Goal: Check status: Check status

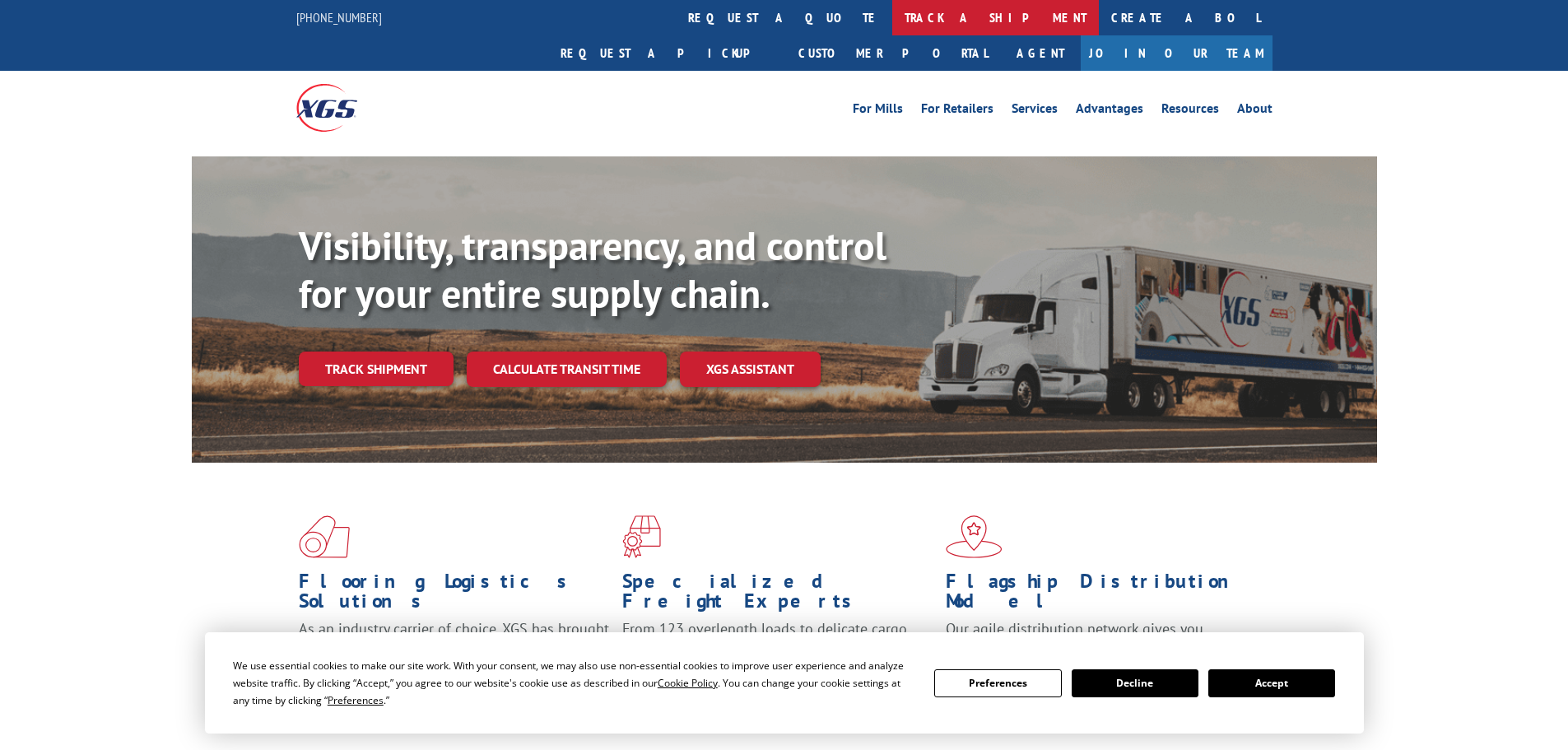
click at [892, 10] on link "track a shipment" at bounding box center [995, 18] width 206 height 36
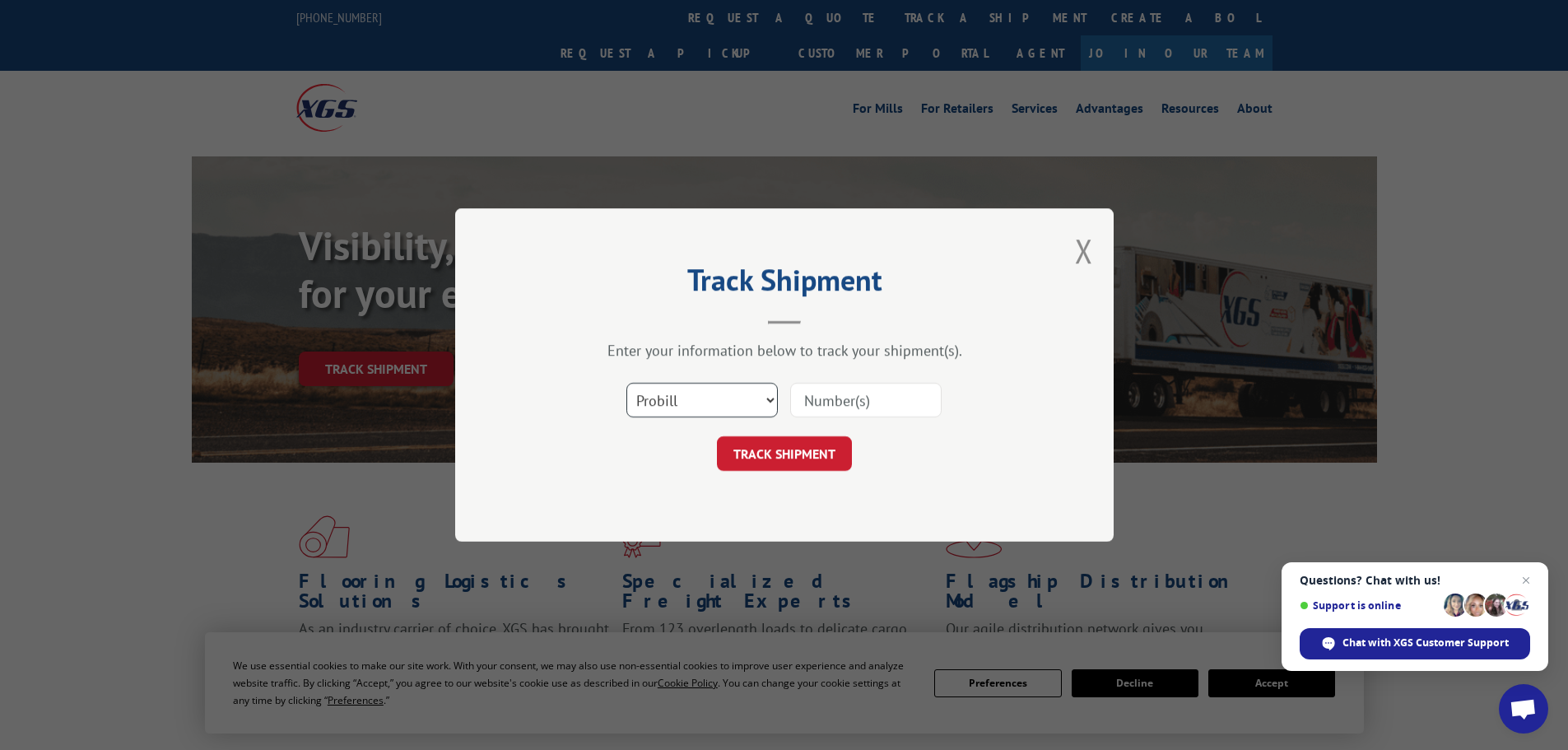
drag, startPoint x: 771, startPoint y: 399, endPoint x: 735, endPoint y: 406, distance: 36.7
click at [771, 399] on select "Select category... Probill BOL PO" at bounding box center [701, 399] width 151 height 35
select select "bol"
click at [626, 382] on select "Select category... Probill BOL PO" at bounding box center [701, 399] width 151 height 35
click at [837, 393] on input at bounding box center [866, 399] width 151 height 35
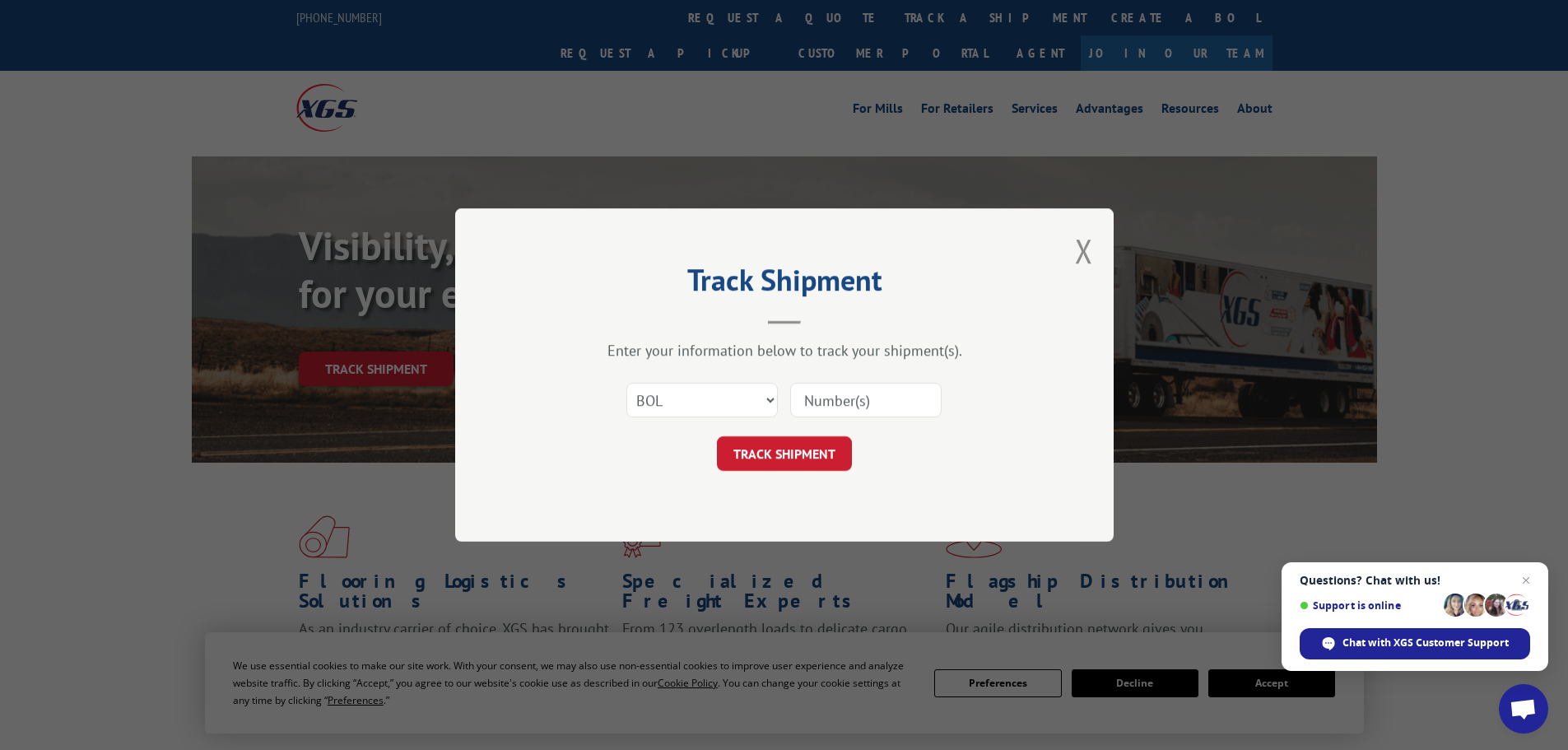
paste input "6023912"
type input "6023912"
click at [792, 453] on button "TRACK SHIPMENT" at bounding box center [784, 453] width 135 height 35
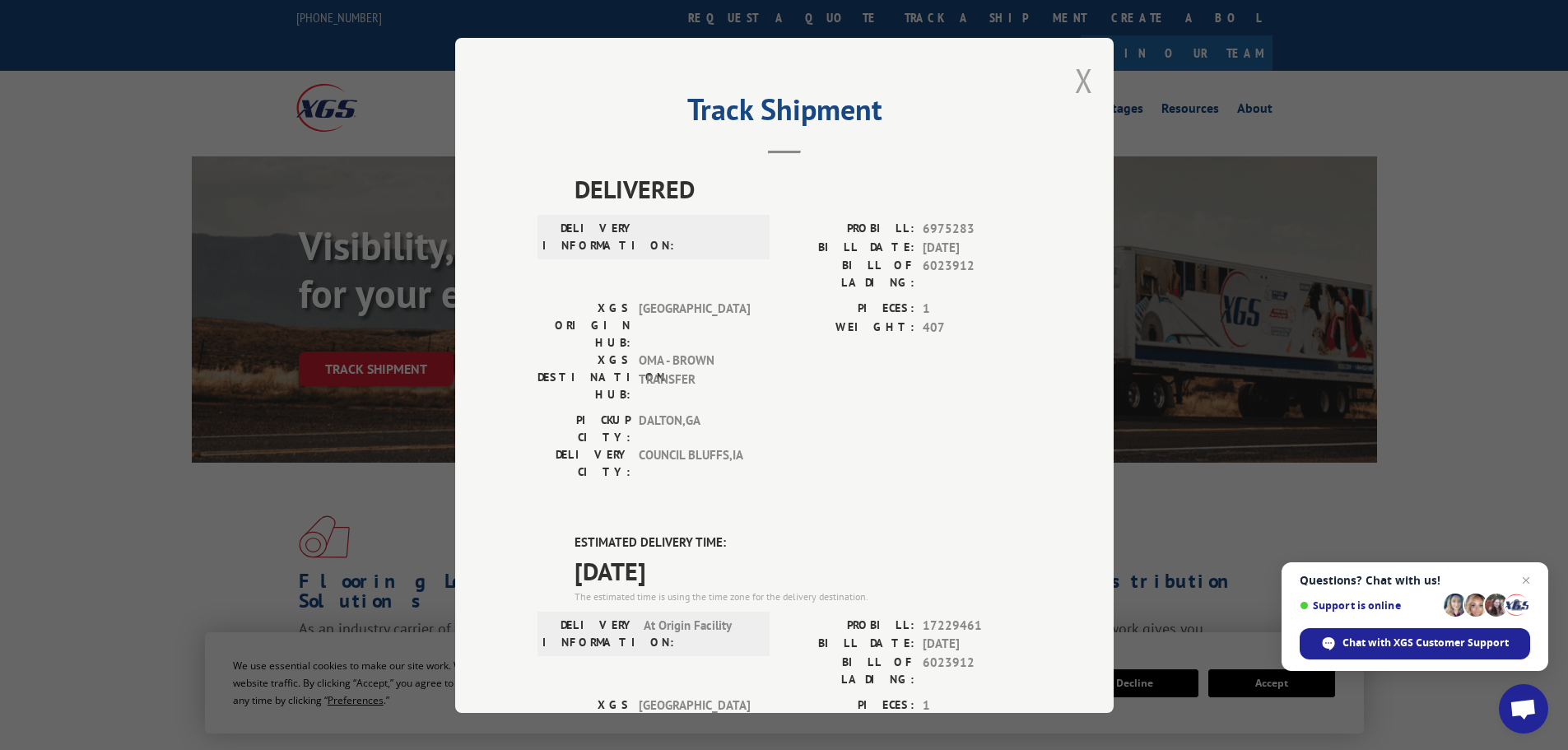
click at [1080, 75] on button "Close modal" at bounding box center [1084, 80] width 18 height 43
